Goal: Task Accomplishment & Management: Use online tool/utility

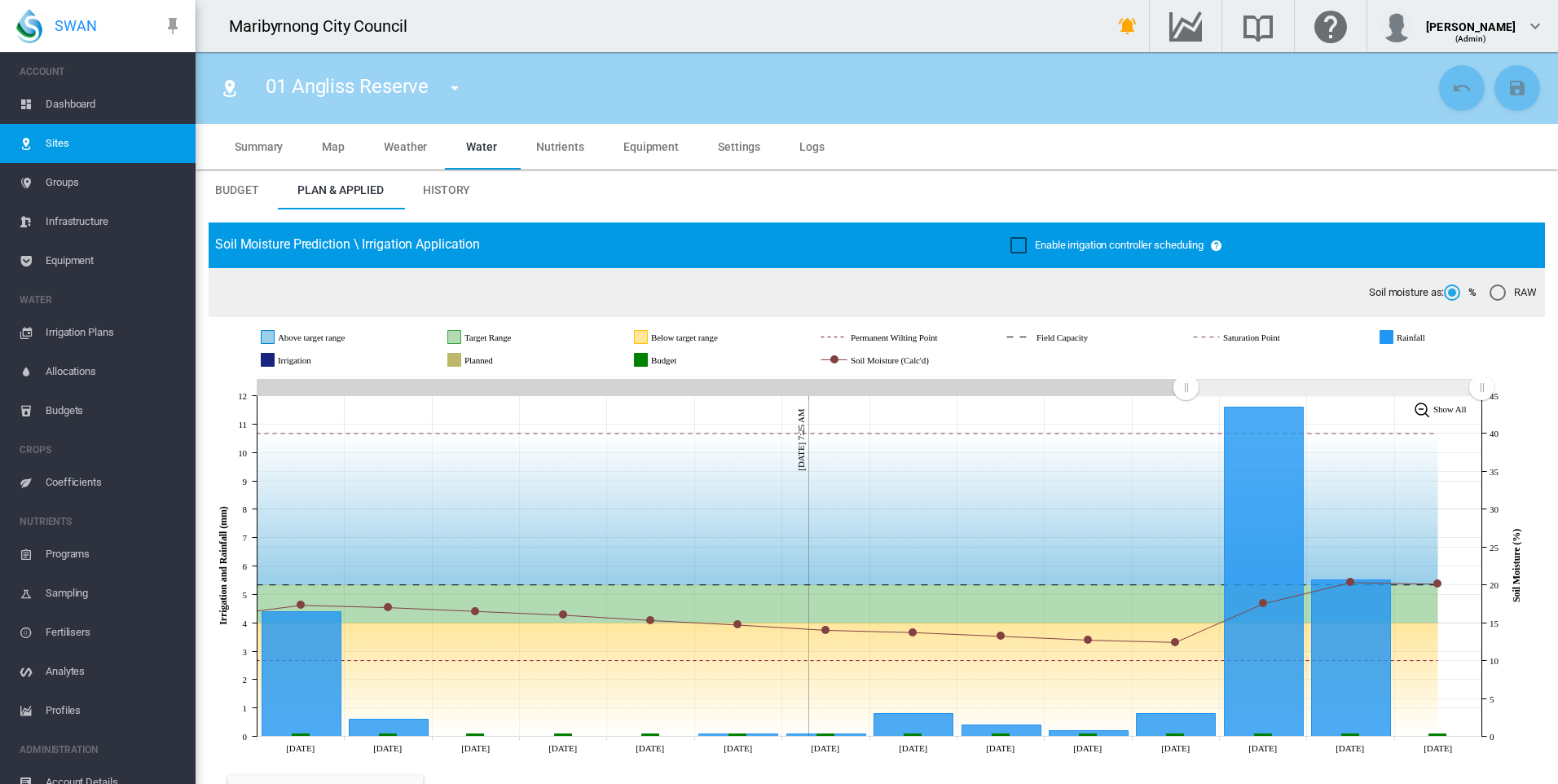
drag, startPoint x: 0, startPoint y: 0, endPoint x: 564, endPoint y: 4, distance: 564.0
click at [68, 104] on span "Dashboard" at bounding box center [115, 104] width 137 height 39
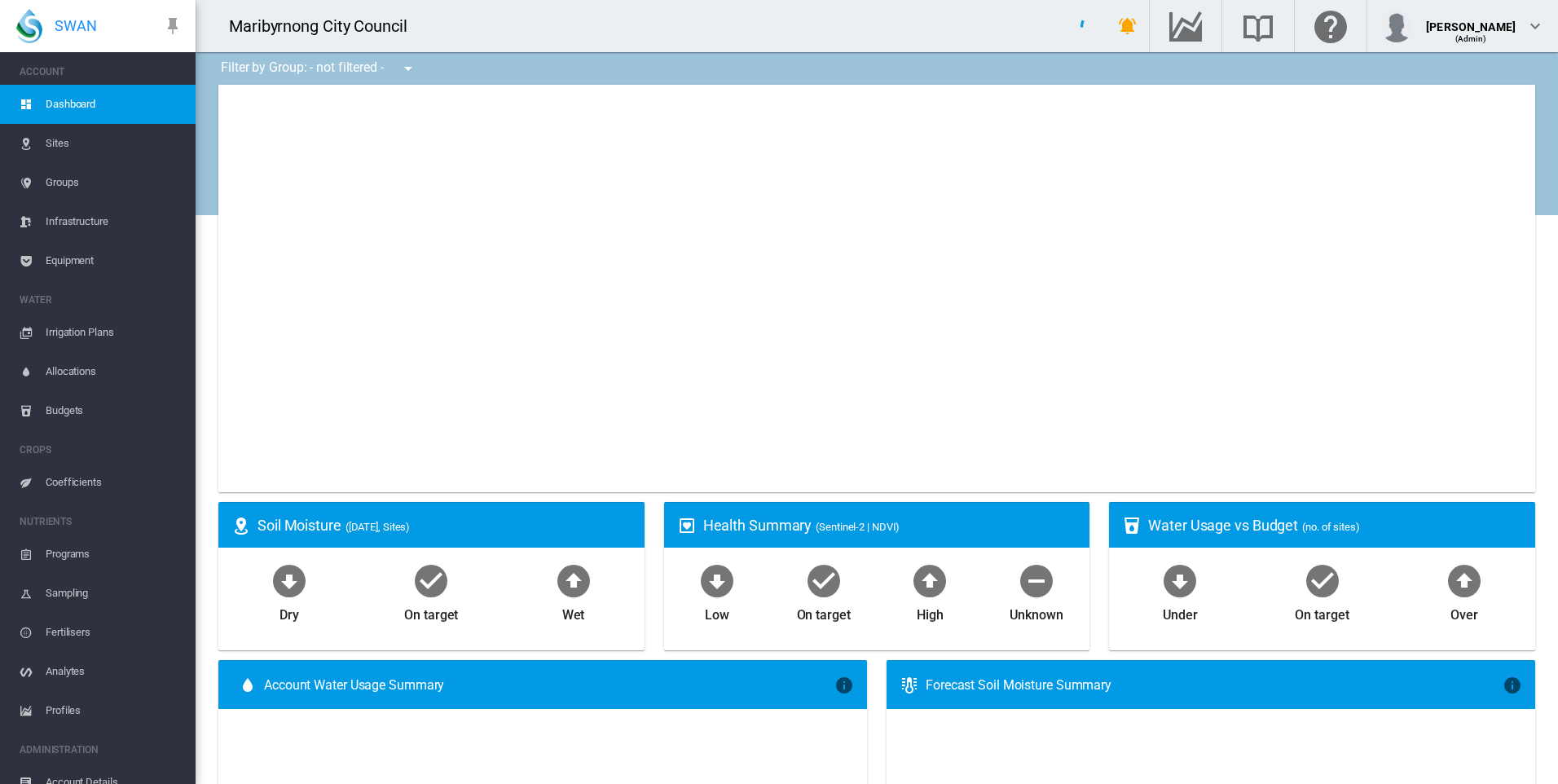
type input "**********"
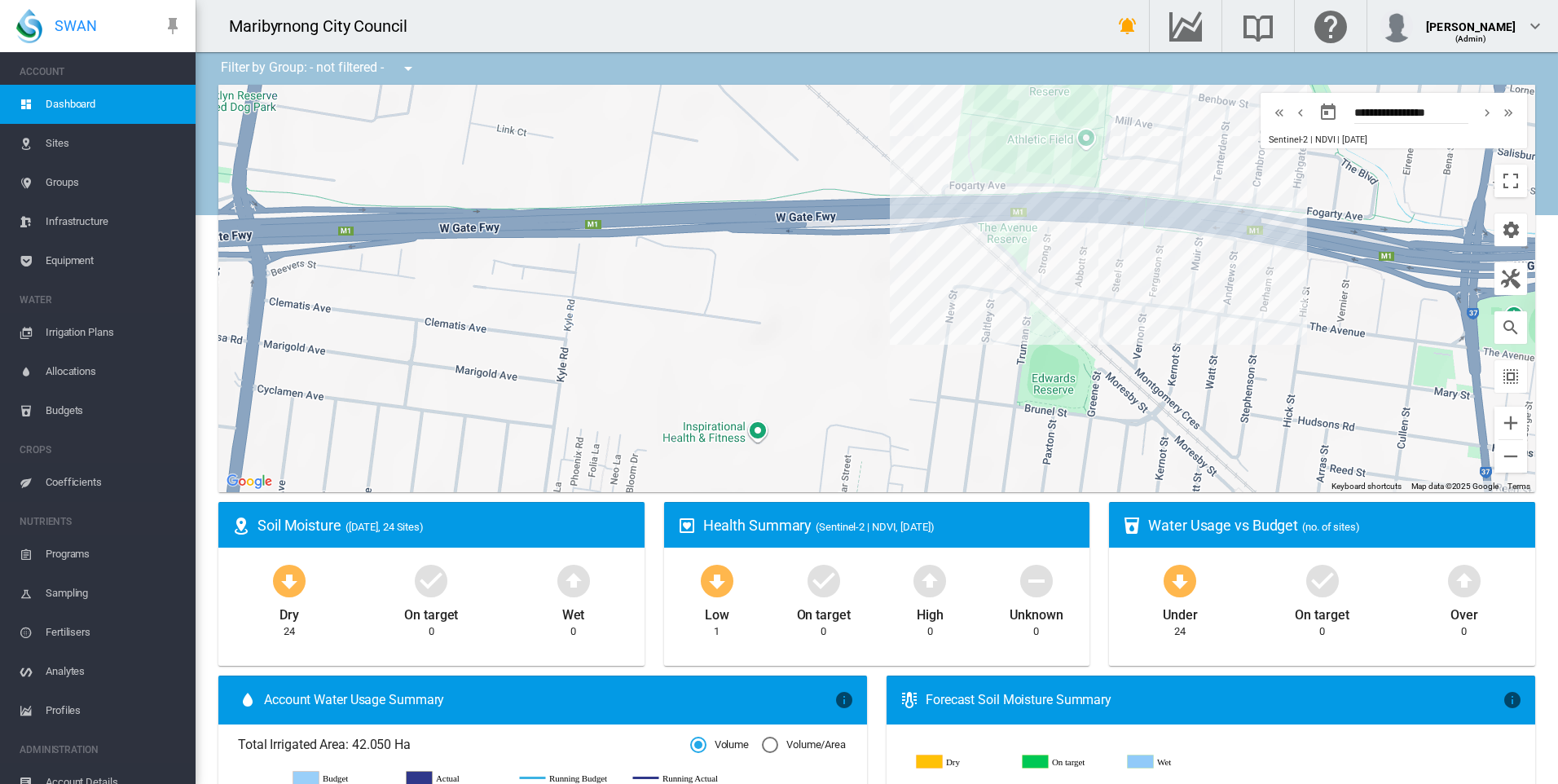
click at [1292, 136] on span "Sentinel-2 | NDVI" at bounding box center [1301, 140] width 66 height 11
click at [1494, 227] on button "button" at bounding box center [1510, 229] width 33 height 33
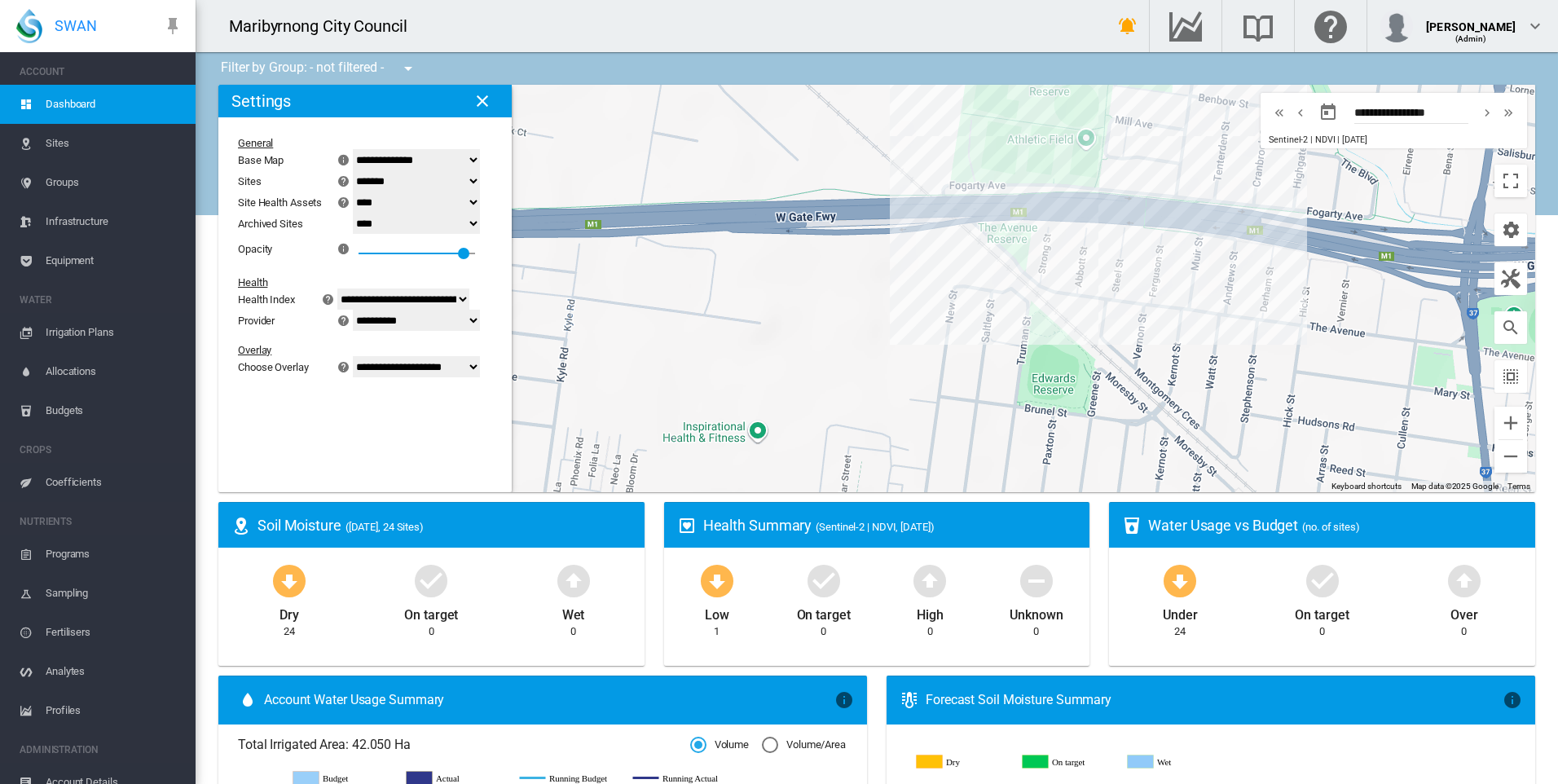
click at [438, 371] on select "**********" at bounding box center [417, 366] width 127 height 21
select select "********"
click at [362, 377] on select "**********" at bounding box center [417, 366] width 127 height 21
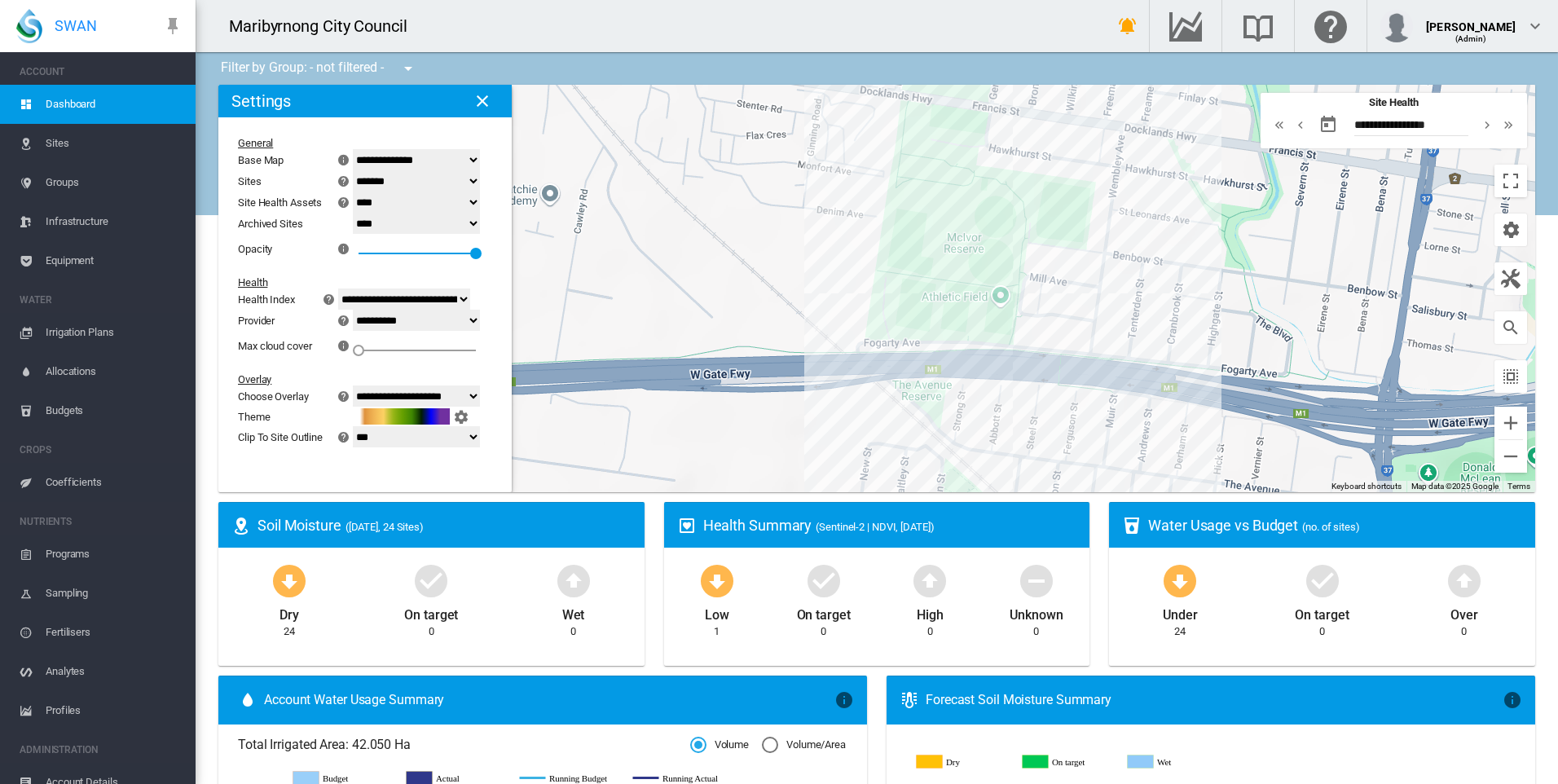
drag, startPoint x: 846, startPoint y: 325, endPoint x: 756, endPoint y: 489, distance: 187.1
click at [756, 489] on div at bounding box center [877, 288] width 1317 height 407
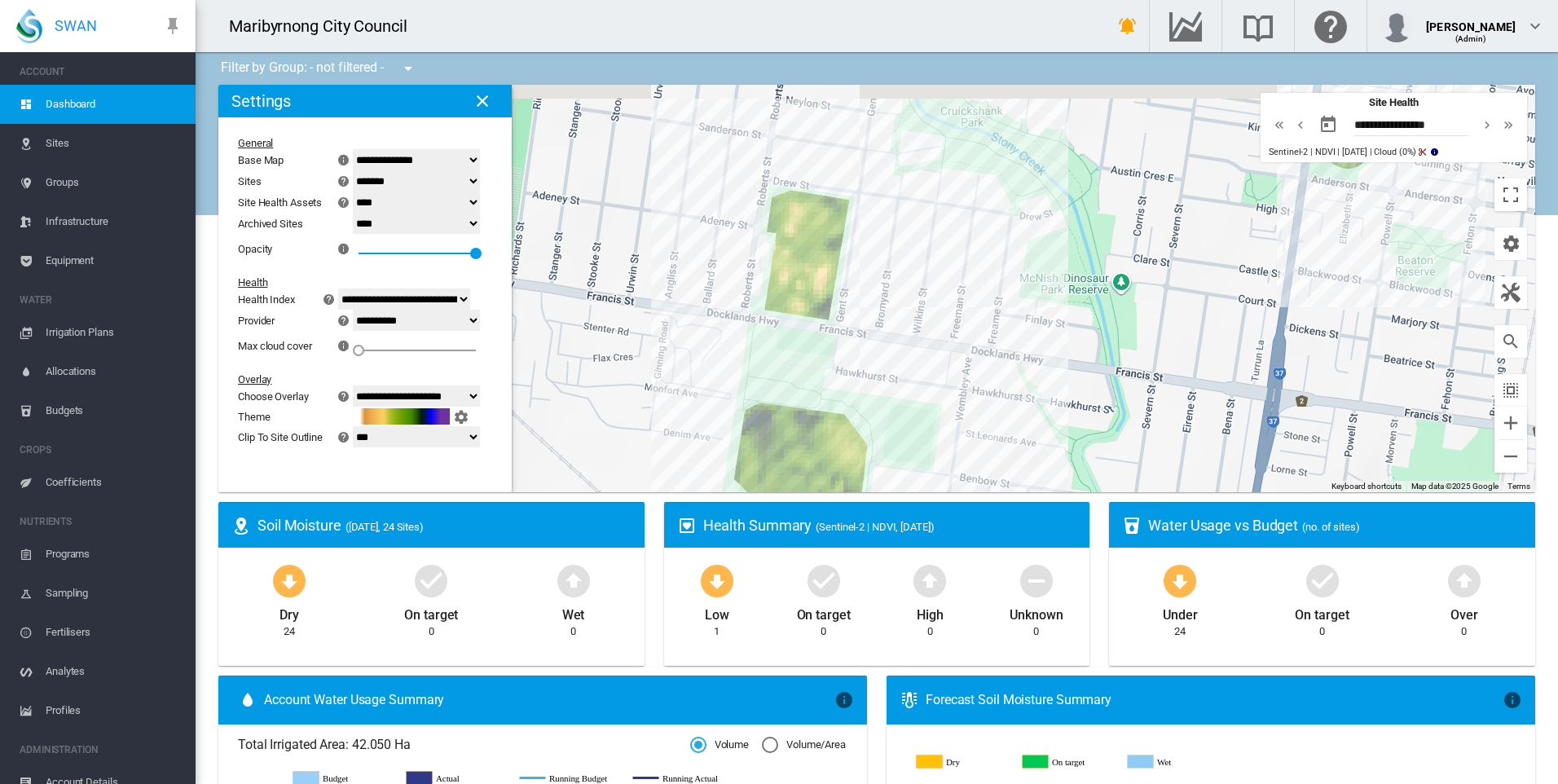
drag, startPoint x: 797, startPoint y: 181, endPoint x: 878, endPoint y: 253, distance: 108.4
click at [878, 253] on div at bounding box center [877, 288] width 1317 height 407
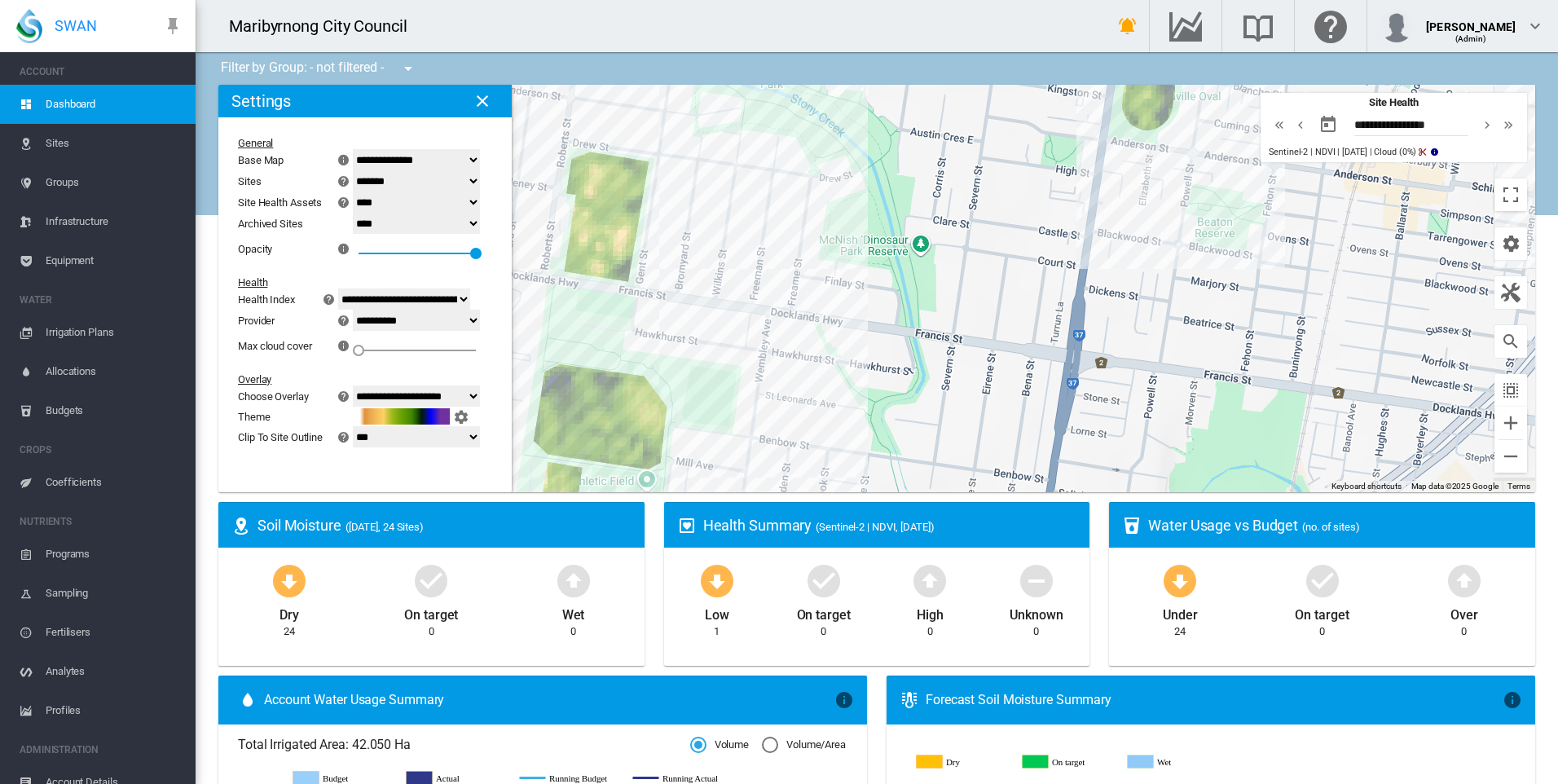
drag, startPoint x: 1024, startPoint y: 249, endPoint x: 889, endPoint y: 175, distance: 154.0
click at [889, 175] on div at bounding box center [877, 288] width 1317 height 407
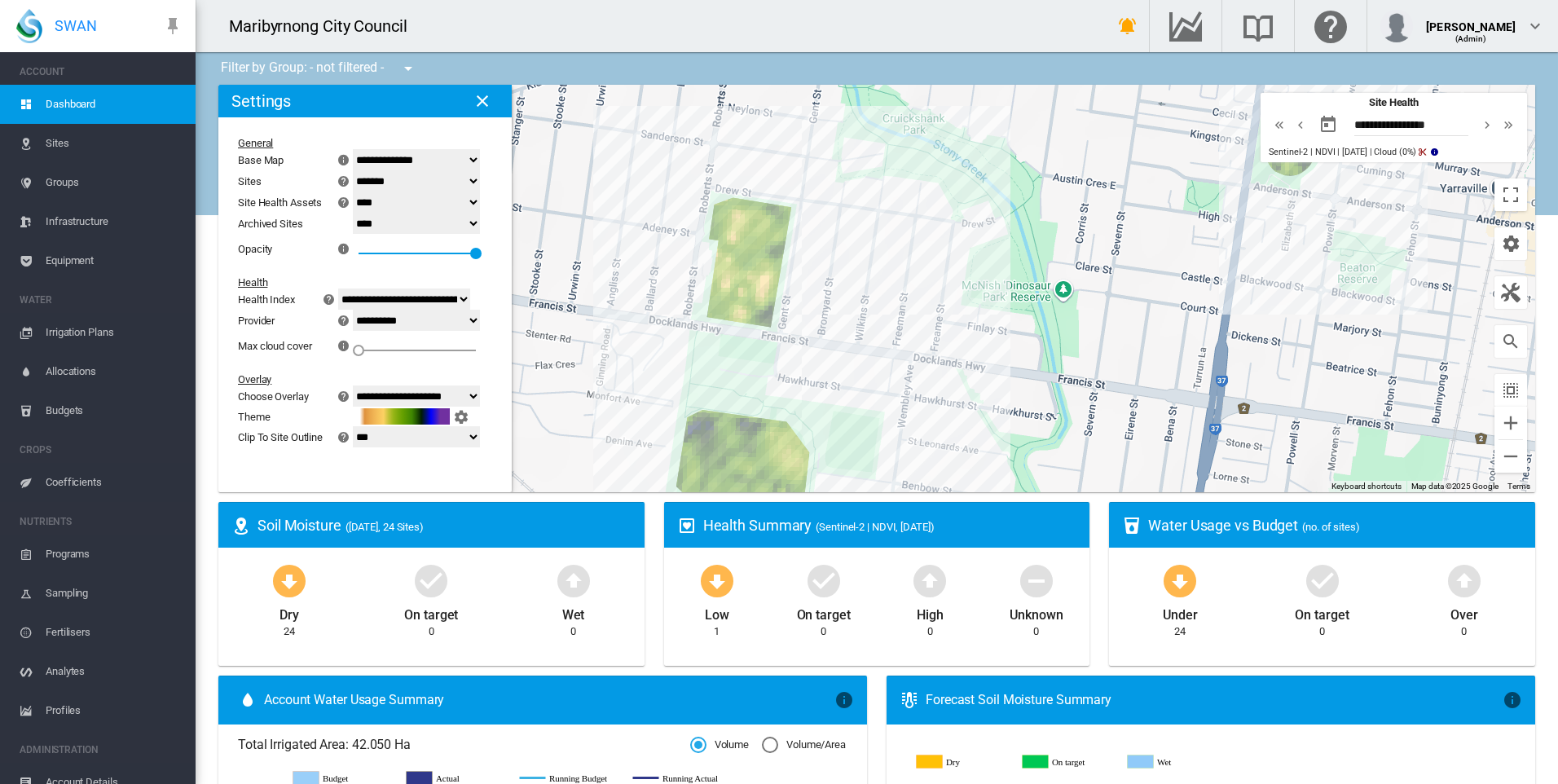
drag, startPoint x: 752, startPoint y: 244, endPoint x: 876, endPoint y: 306, distance: 138.6
click at [876, 306] on div at bounding box center [877, 288] width 1317 height 407
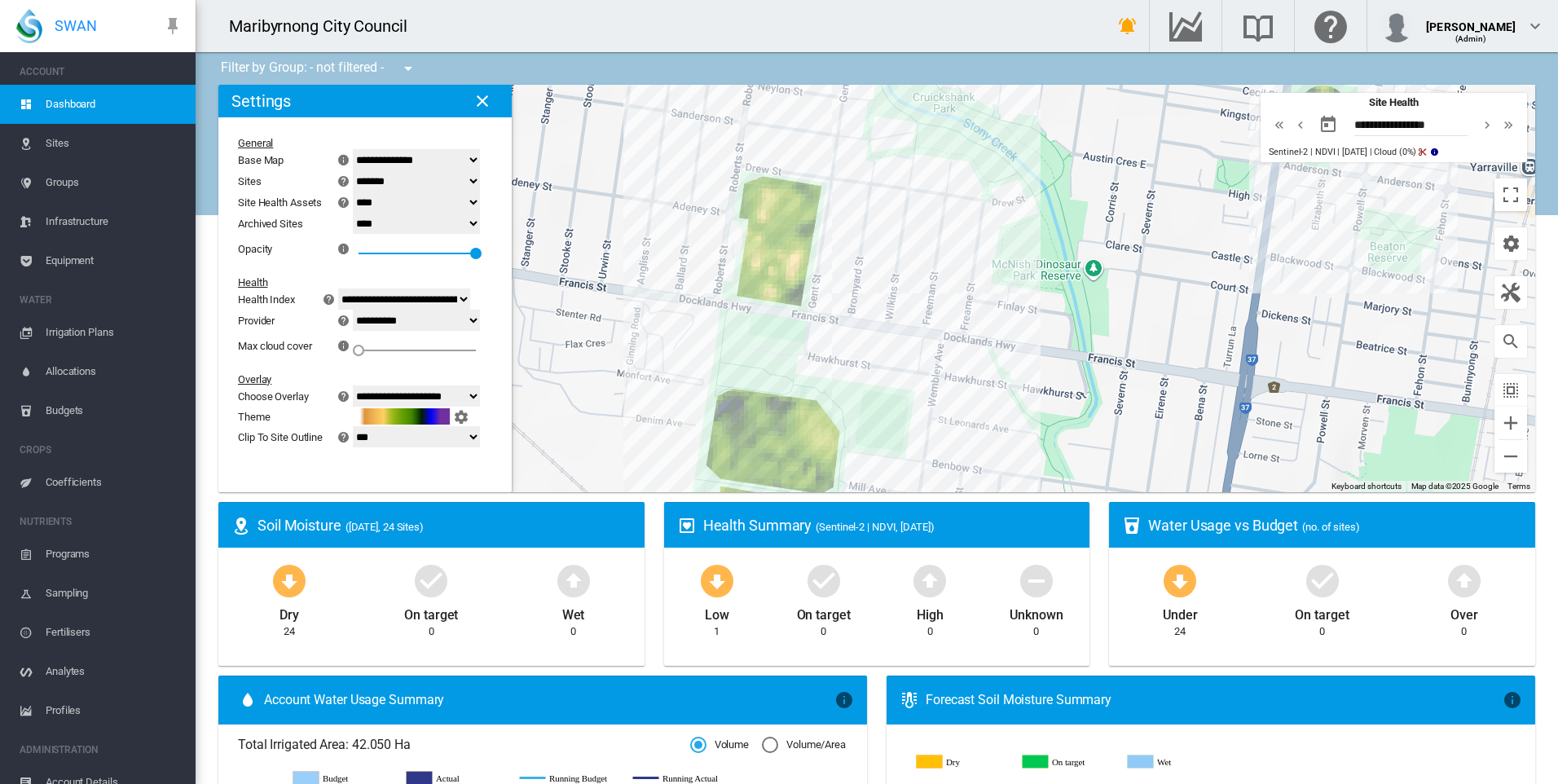
drag, startPoint x: 874, startPoint y: 295, endPoint x: 865, endPoint y: 260, distance: 36.1
click at [865, 260] on div at bounding box center [877, 288] width 1317 height 407
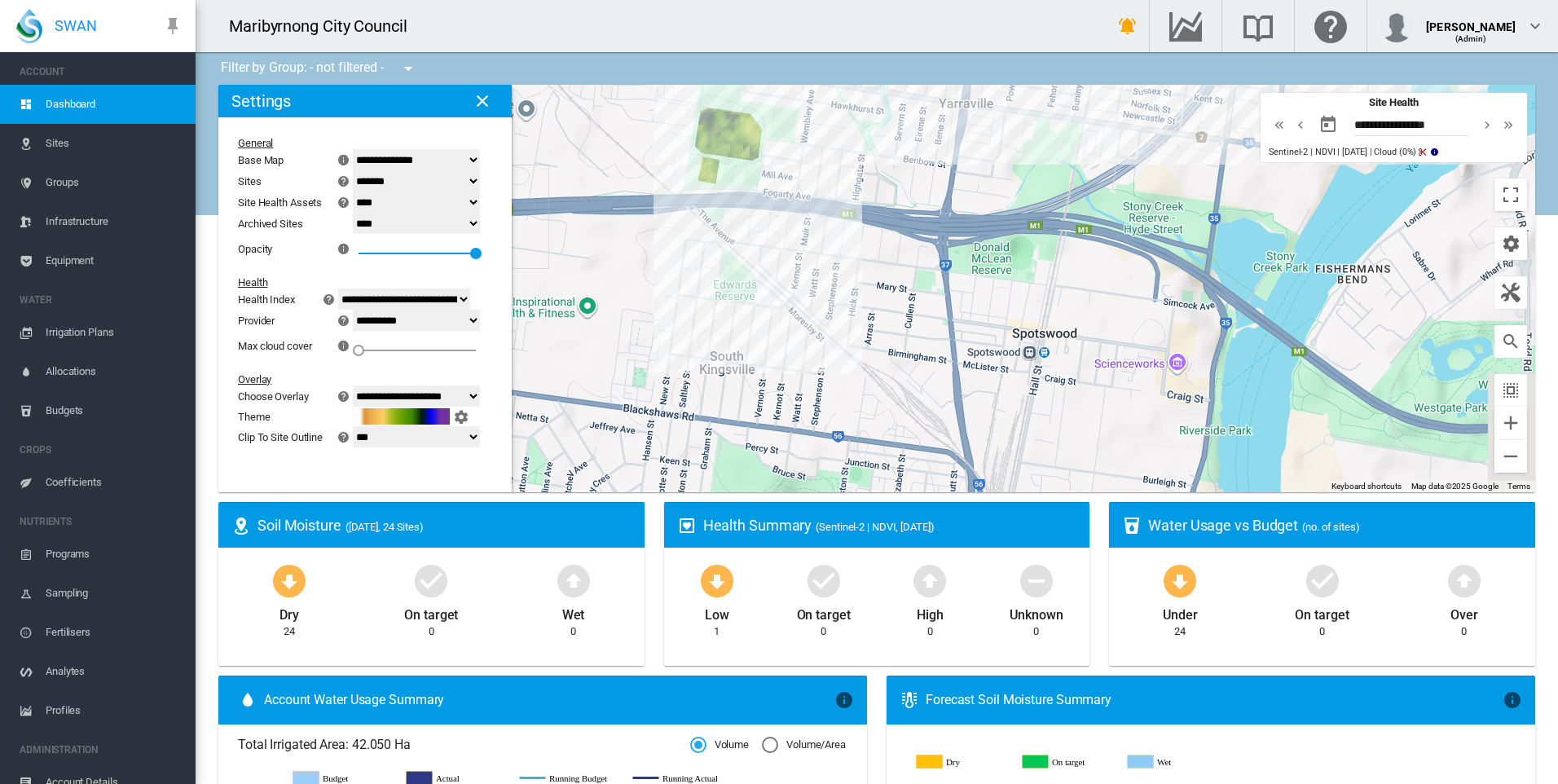
drag, startPoint x: 1138, startPoint y: 394, endPoint x: 975, endPoint y: 148, distance: 295.1
click at [975, 148] on div at bounding box center [877, 288] width 1317 height 407
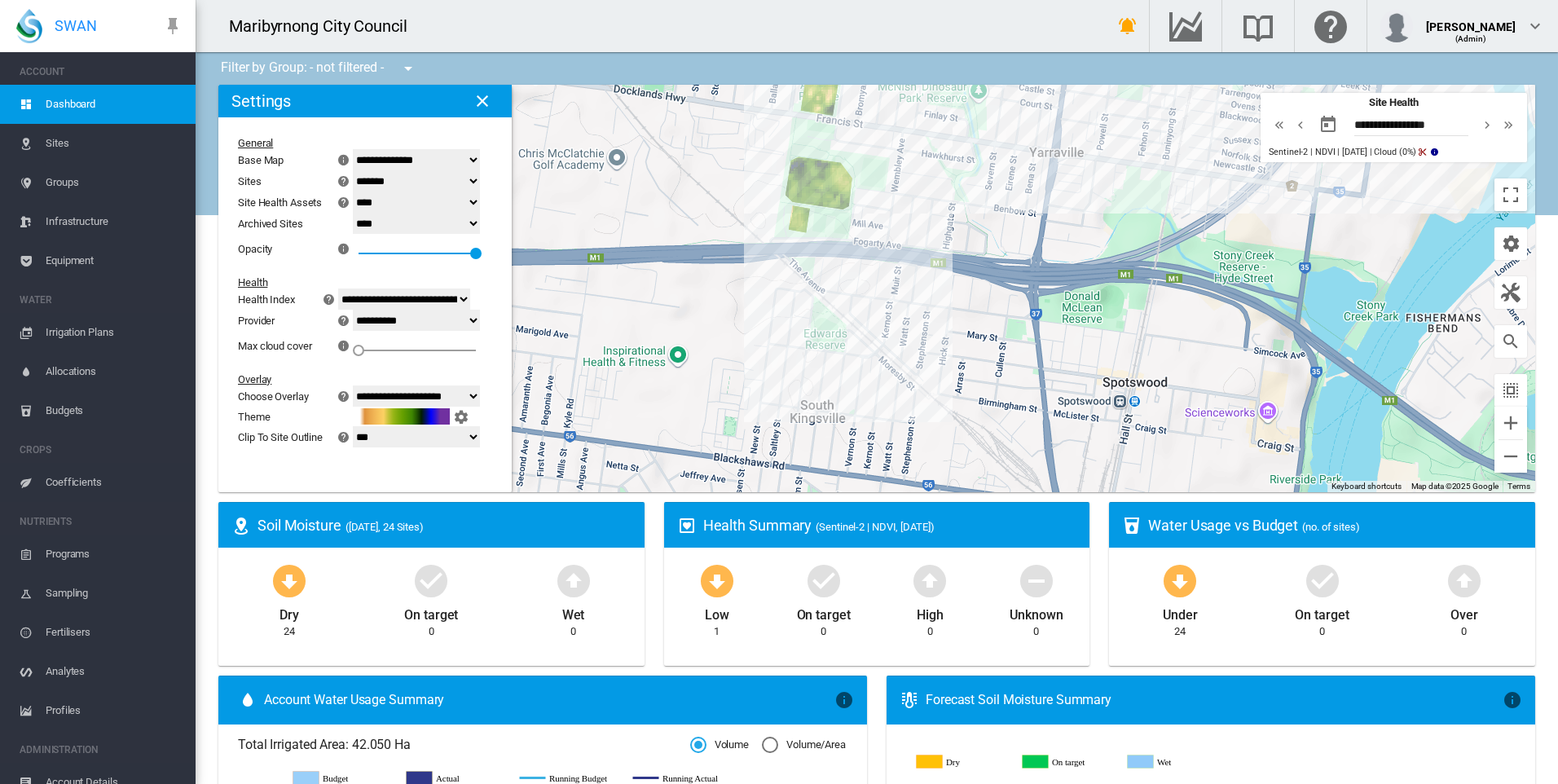
drag, startPoint x: 833, startPoint y: 269, endPoint x: 969, endPoint y: 453, distance: 228.8
click at [970, 453] on div at bounding box center [877, 288] width 1317 height 407
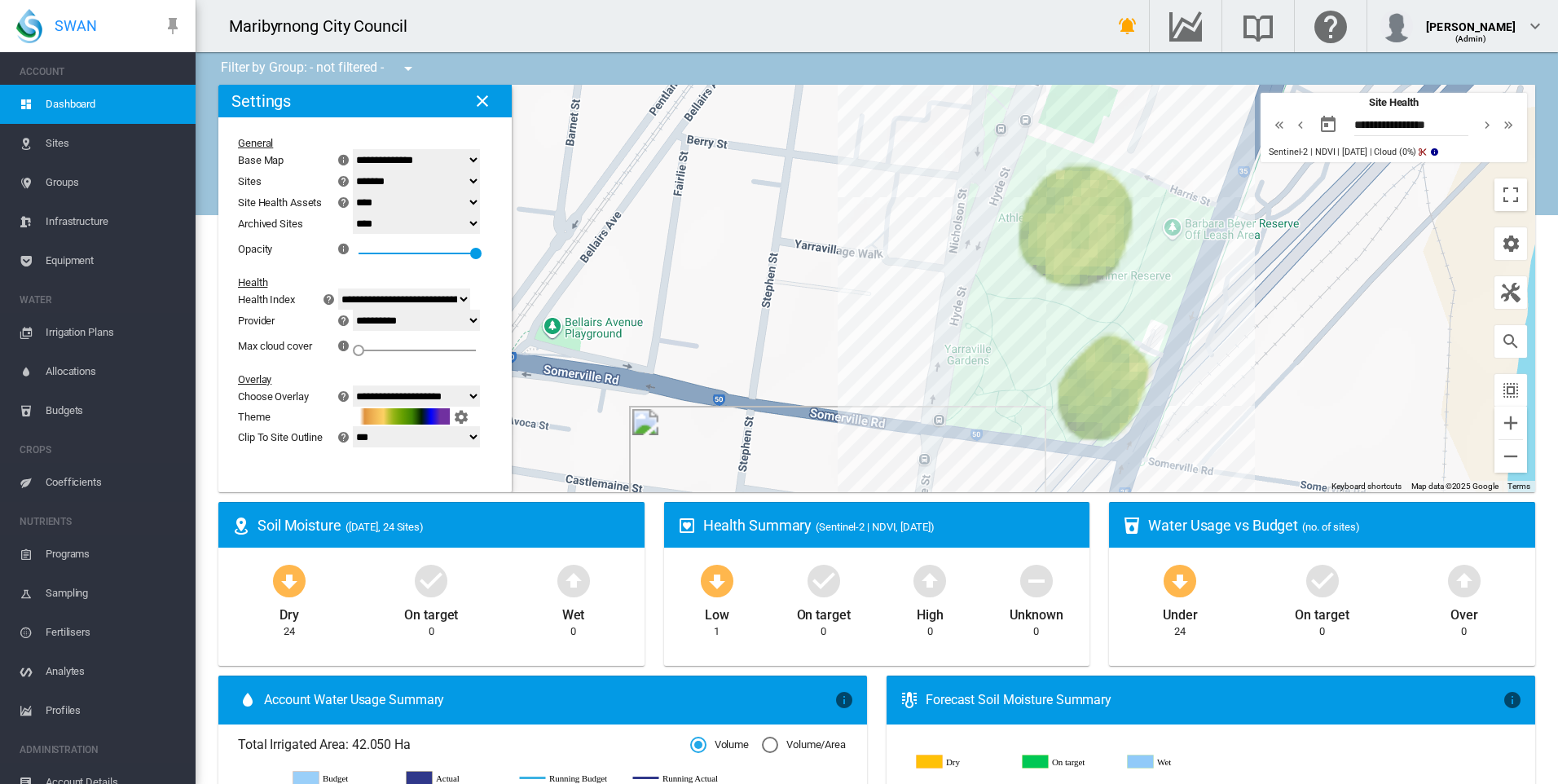
drag, startPoint x: 839, startPoint y: 264, endPoint x: 1144, endPoint y: 266, distance: 305.0
click at [1141, 265] on div at bounding box center [877, 288] width 1317 height 407
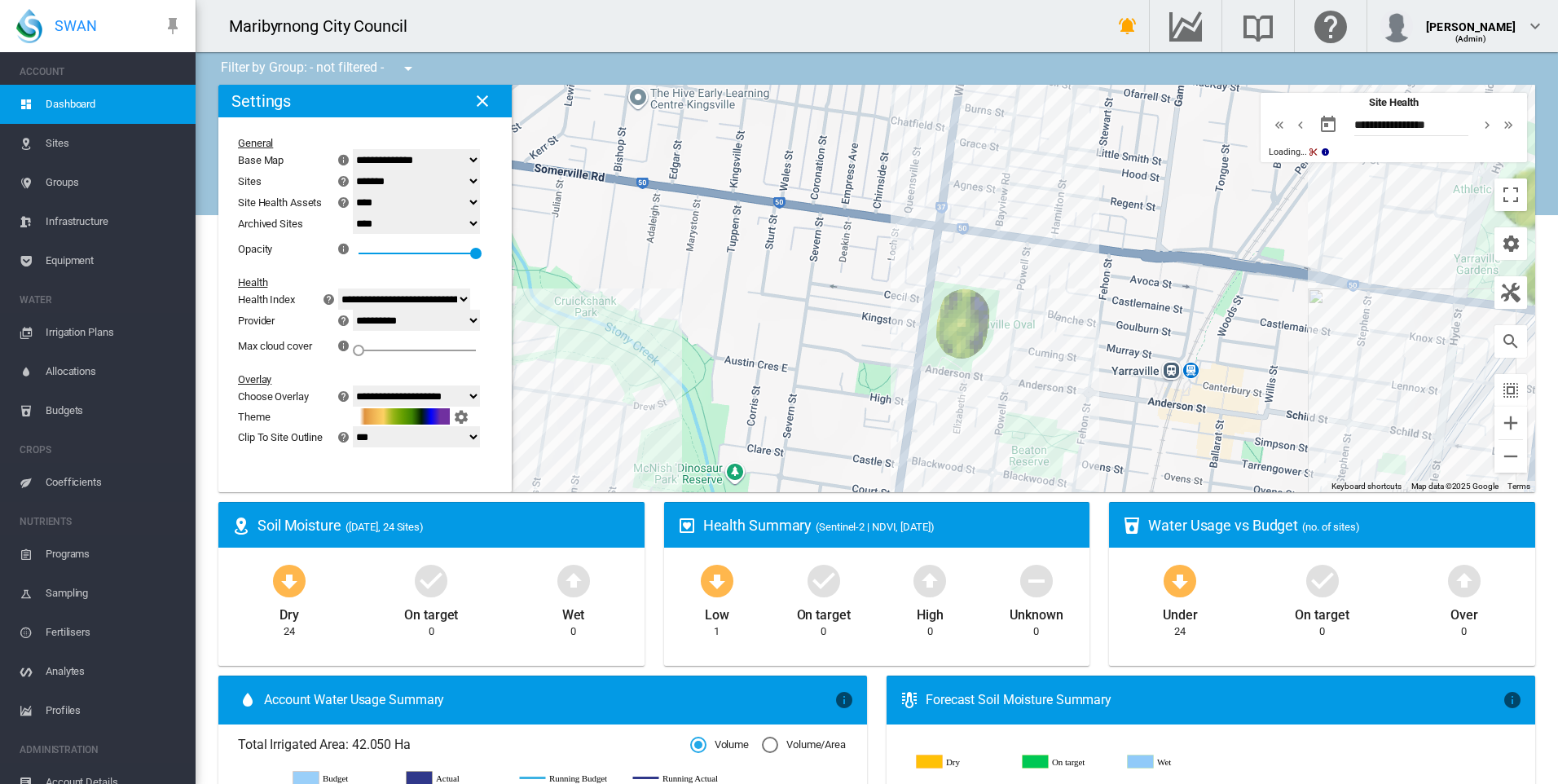
drag, startPoint x: 1038, startPoint y: 274, endPoint x: 1028, endPoint y: 247, distance: 28.8
click at [1029, 247] on div at bounding box center [877, 288] width 1317 height 407
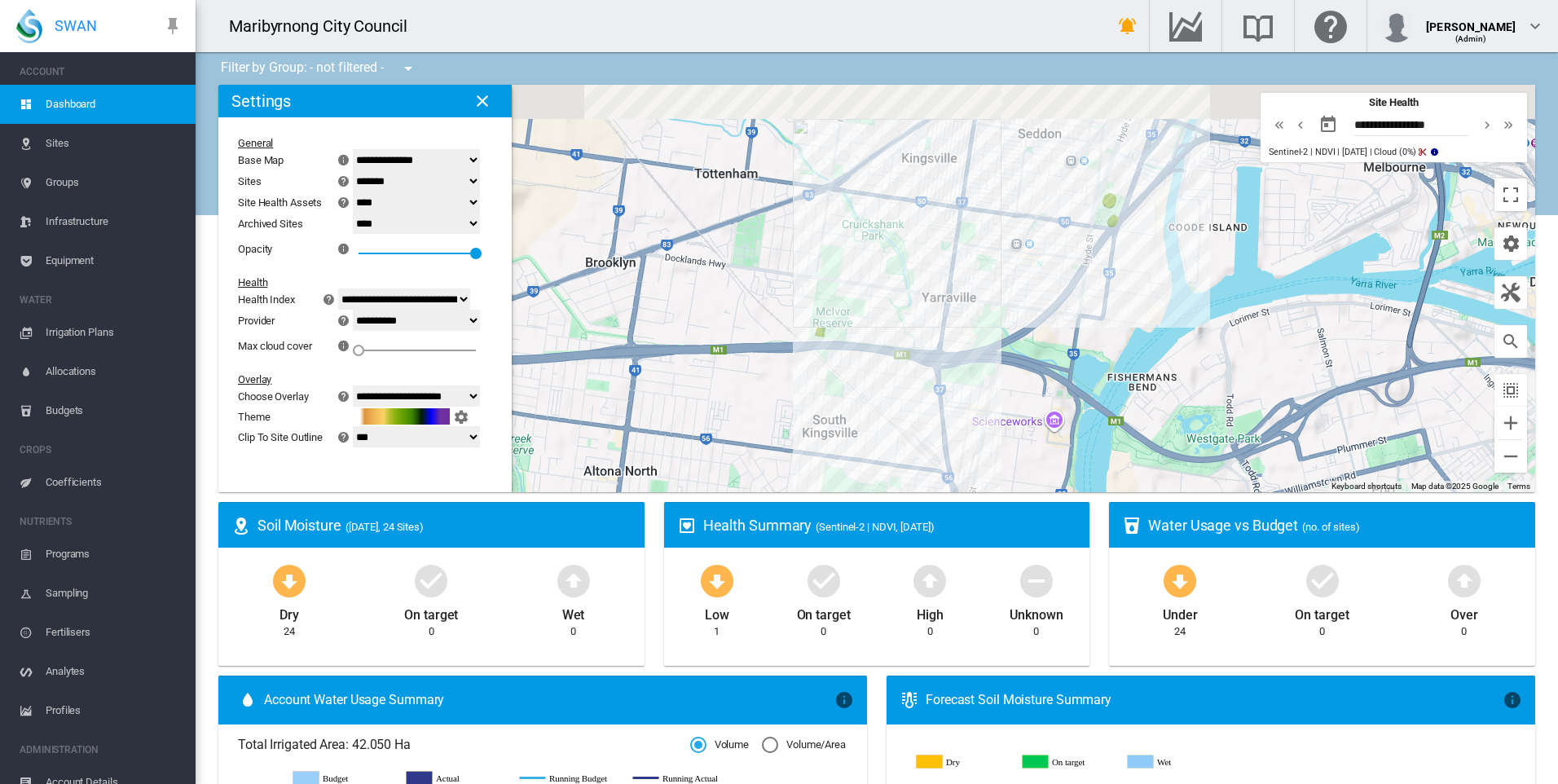
drag, startPoint x: 894, startPoint y: 195, endPoint x: 880, endPoint y: 274, distance: 80.2
click at [880, 274] on div at bounding box center [877, 288] width 1317 height 407
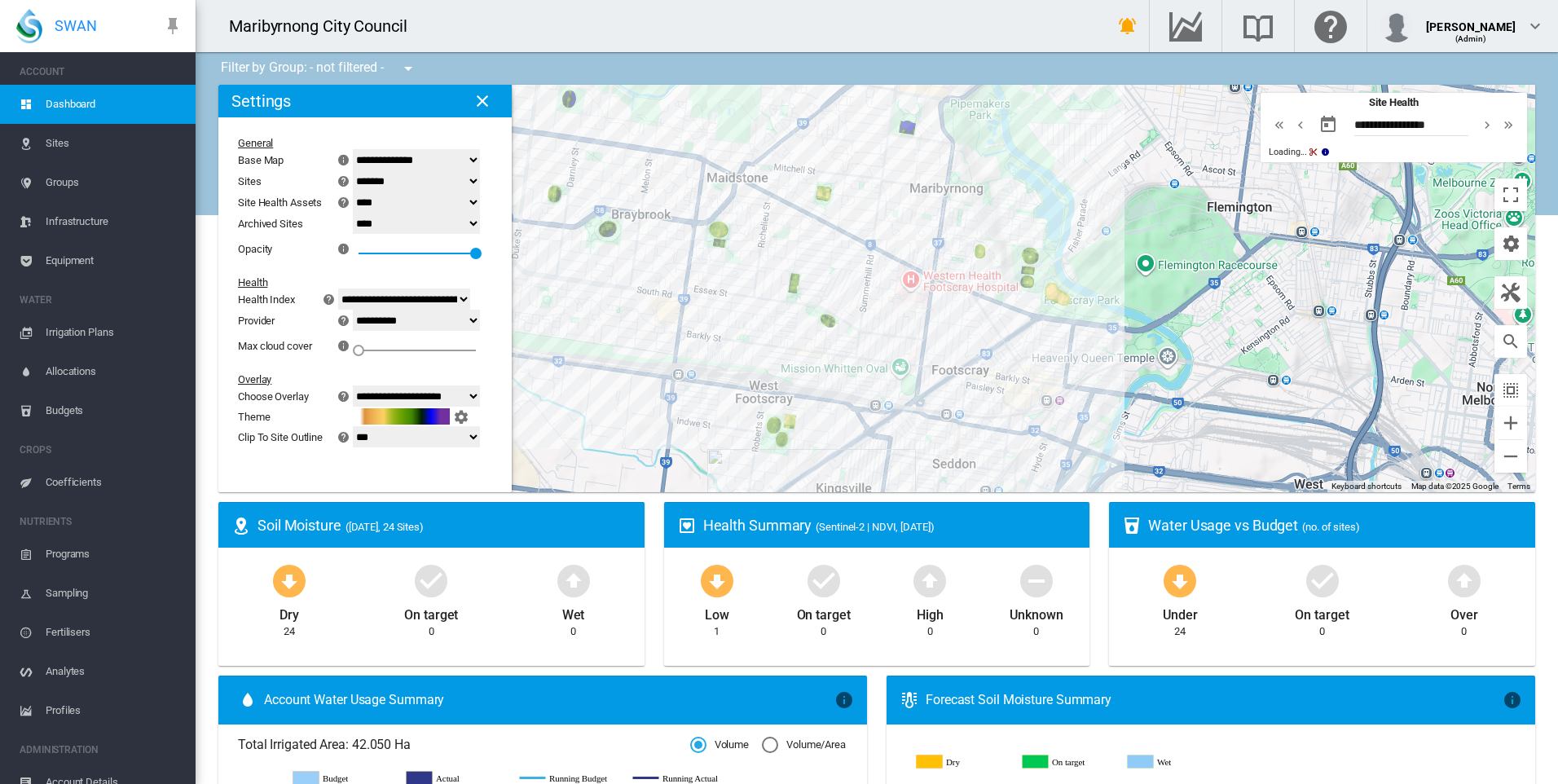
drag, startPoint x: 921, startPoint y: 212, endPoint x: 878, endPoint y: 294, distance: 92.6
click at [878, 294] on div at bounding box center [877, 288] width 1317 height 407
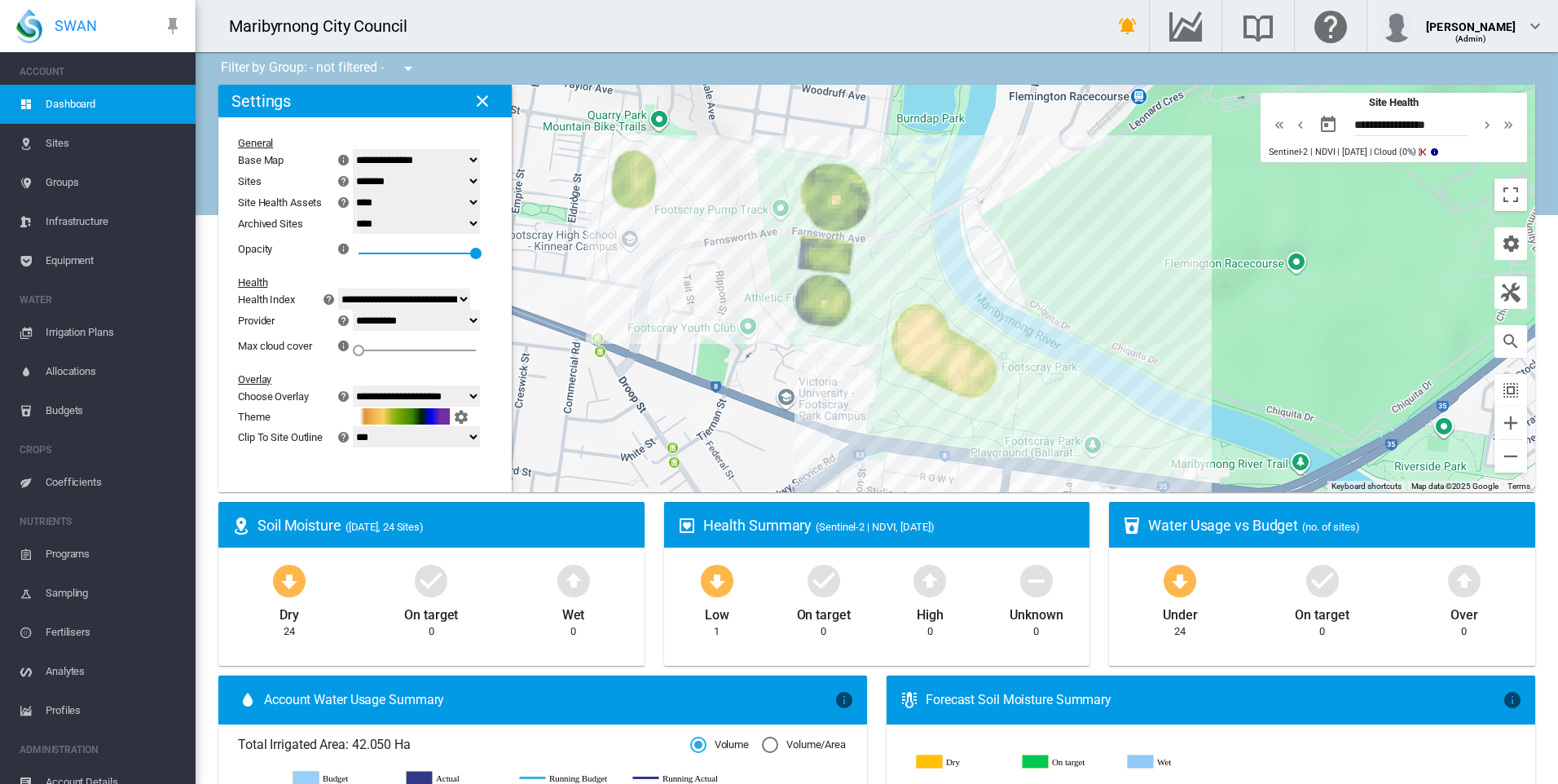
drag, startPoint x: 701, startPoint y: 267, endPoint x: 900, endPoint y: 366, distance: 222.3
click at [895, 366] on div at bounding box center [877, 288] width 1317 height 407
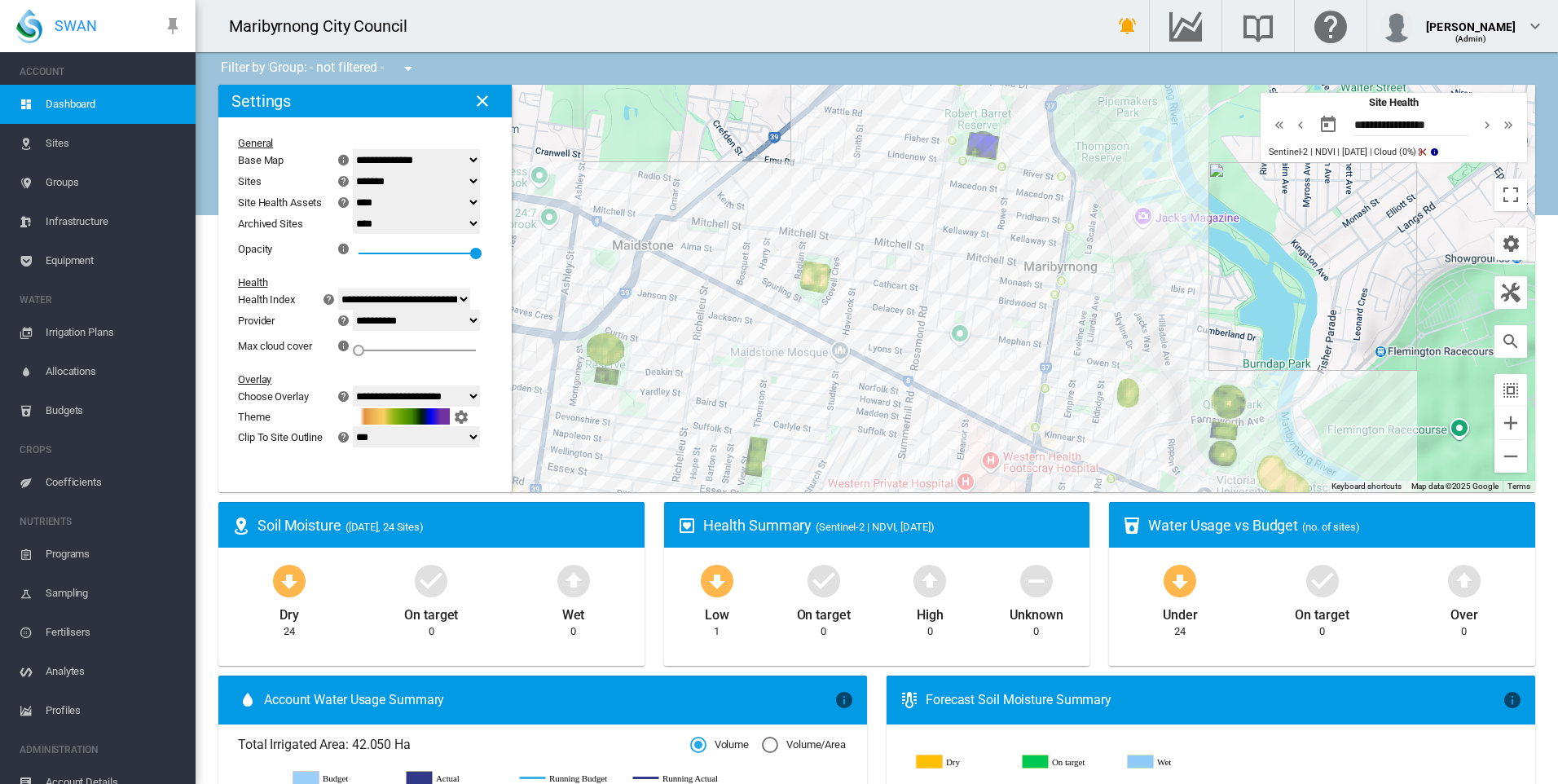
drag, startPoint x: 932, startPoint y: 344, endPoint x: 993, endPoint y: 361, distance: 63.3
click at [992, 361] on div at bounding box center [877, 288] width 1317 height 407
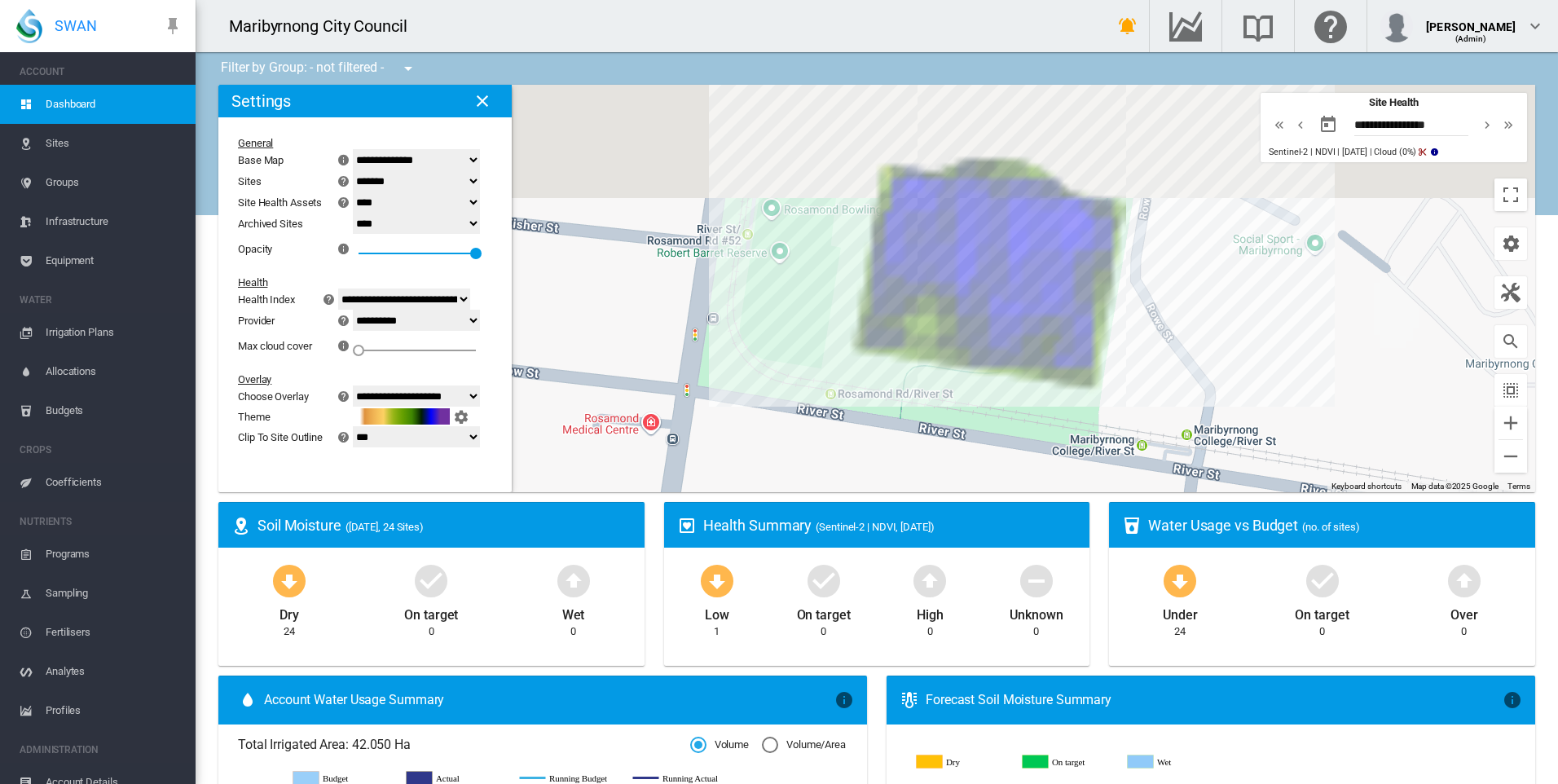
drag, startPoint x: 1141, startPoint y: 260, endPoint x: 1108, endPoint y: 355, distance: 100.6
click at [1108, 355] on div at bounding box center [877, 288] width 1317 height 407
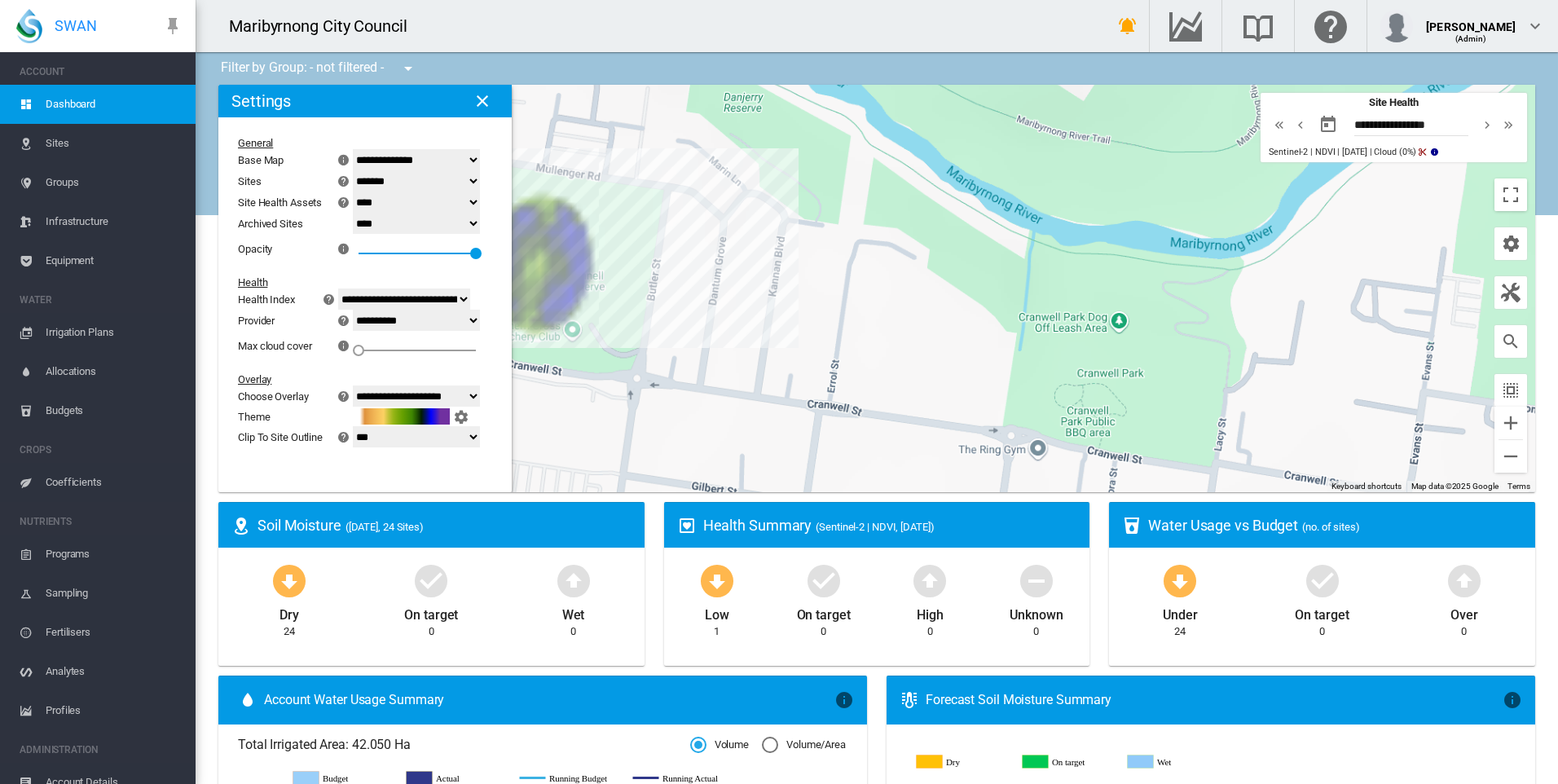
drag, startPoint x: 928, startPoint y: 300, endPoint x: 1074, endPoint y: 300, distance: 146.0
click at [1071, 300] on div at bounding box center [877, 288] width 1317 height 407
